Goal: Navigation & Orientation: Find specific page/section

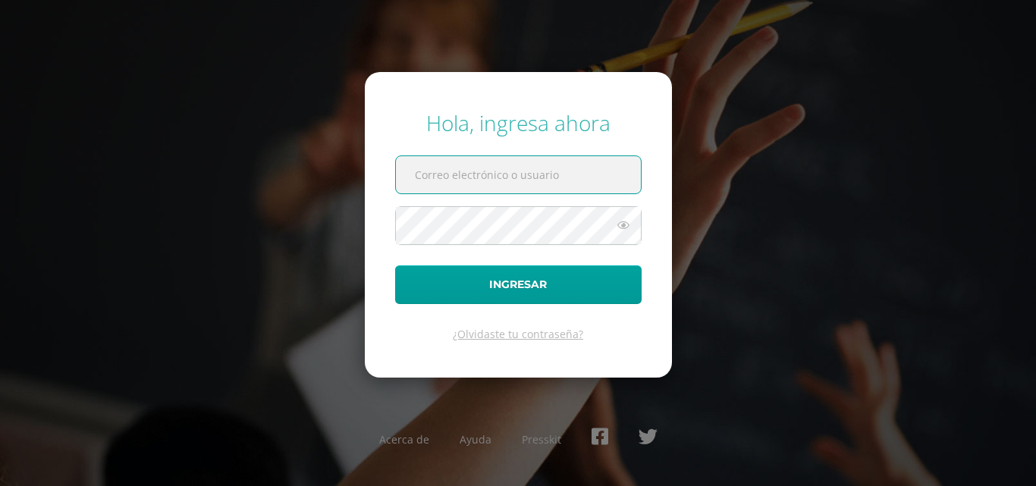
click at [511, 168] on input "text" at bounding box center [518, 174] width 245 height 37
type input "[DOMAIN_NAME][EMAIL_ADDRESS][DOMAIN_NAME]"
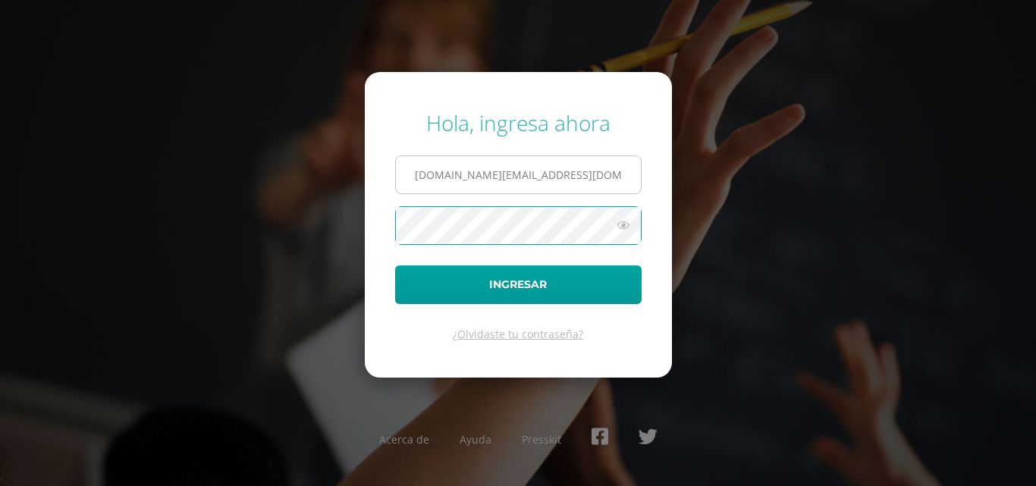
click at [395, 265] on button "Ingresar" at bounding box center [518, 284] width 246 height 39
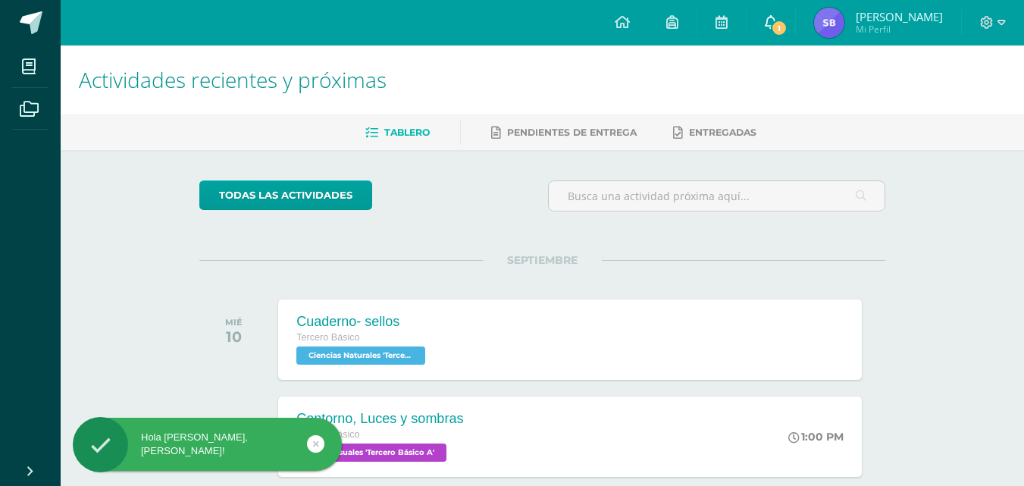
drag, startPoint x: 830, startPoint y: 7, endPoint x: 818, endPoint y: 15, distance: 14.1
click at [830, 8] on link "[PERSON_NAME] Mi Perfil" at bounding box center [878, 22] width 165 height 45
click at [788, 23] on span "1" at bounding box center [779, 28] width 17 height 17
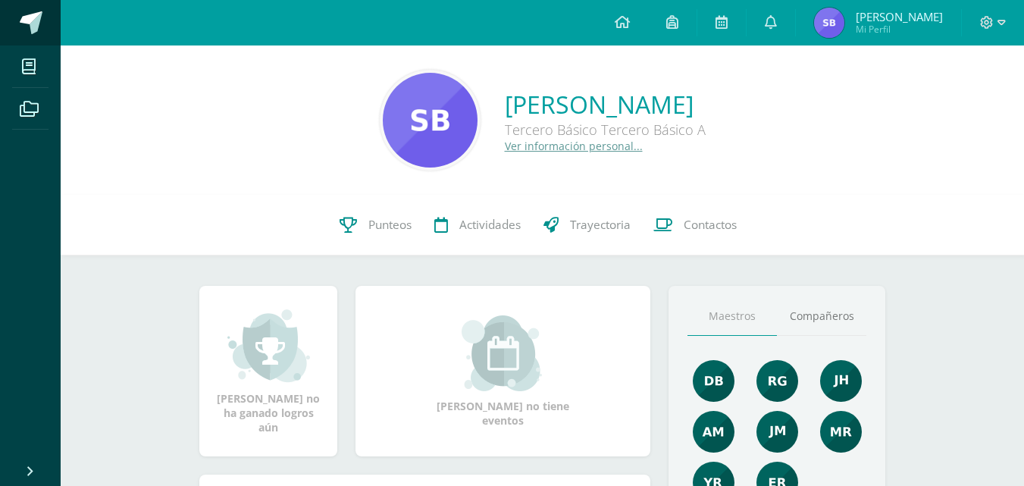
click at [28, 11] on span at bounding box center [31, 22] width 23 height 23
